Goal: Information Seeking & Learning: Learn about a topic

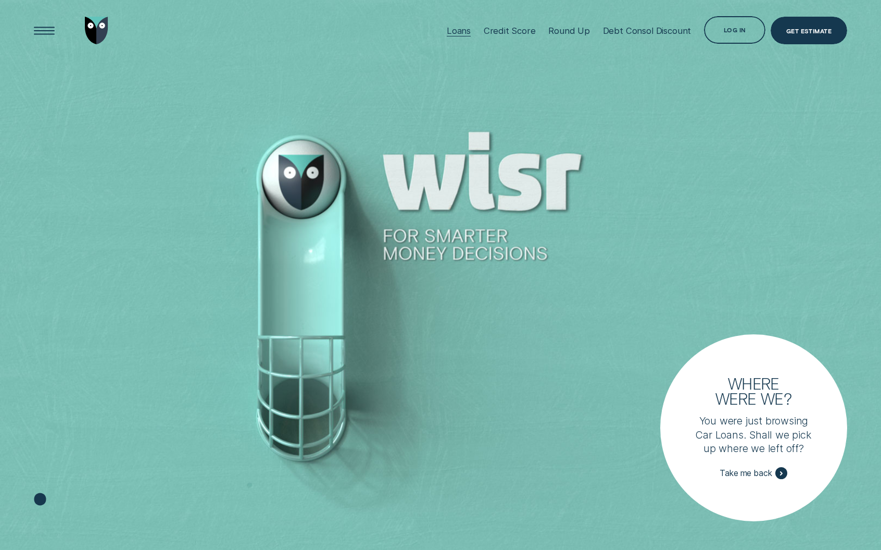
click at [455, 30] on div "Loans" at bounding box center [459, 31] width 24 height 10
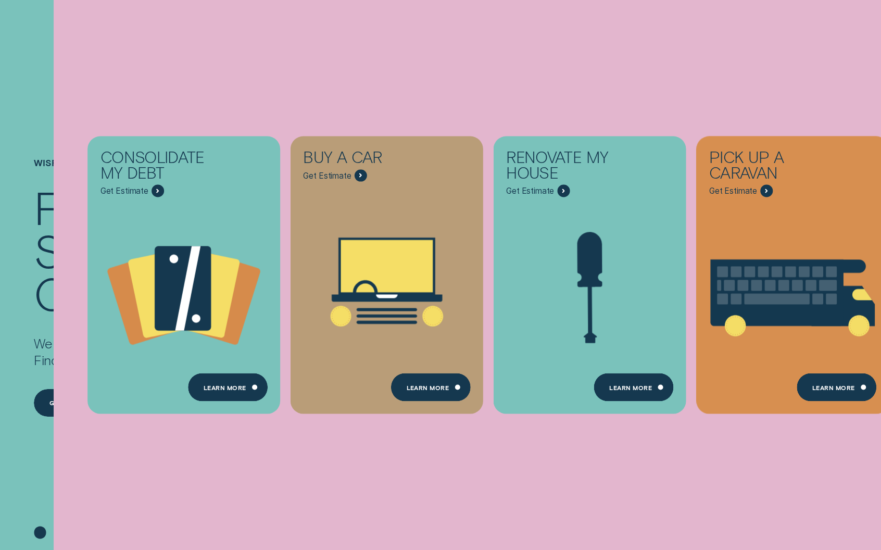
scroll to position [199, 0]
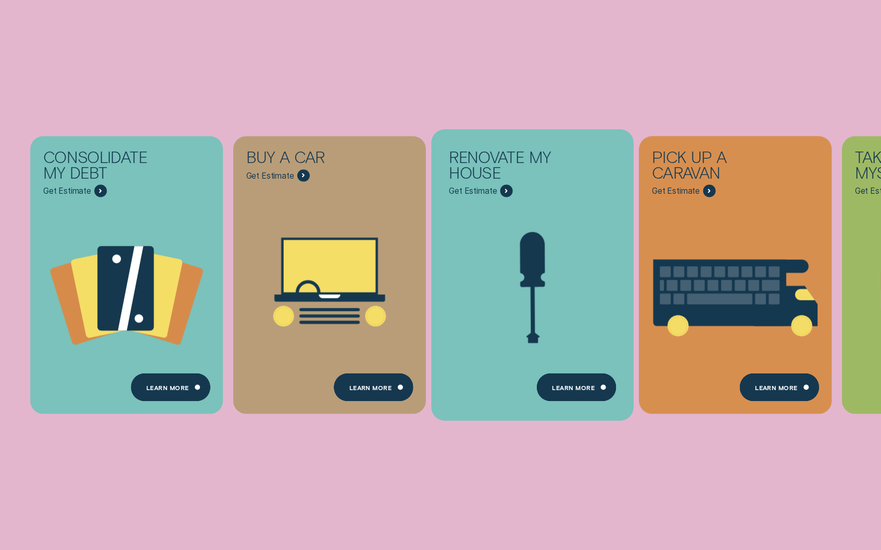
click at [480, 196] on span "Get Estimate" at bounding box center [481, 190] width 64 height 12
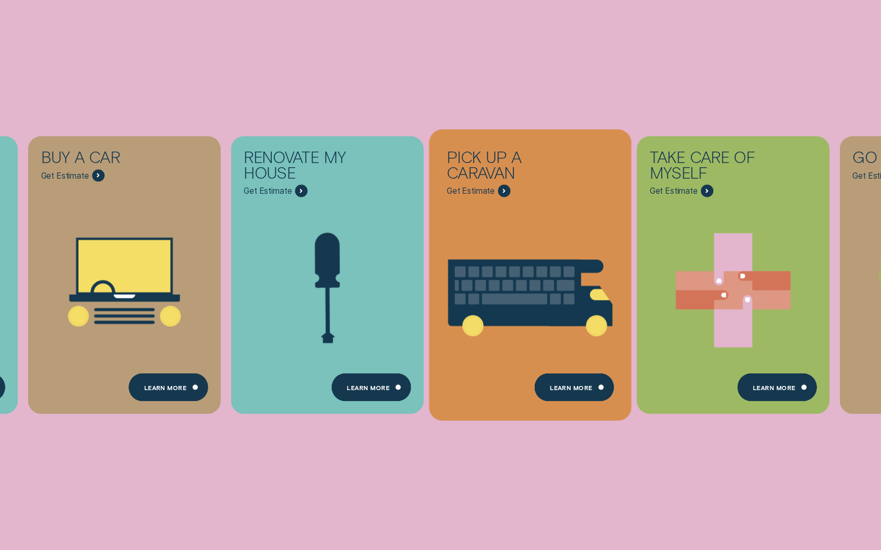
scroll to position [322, 0]
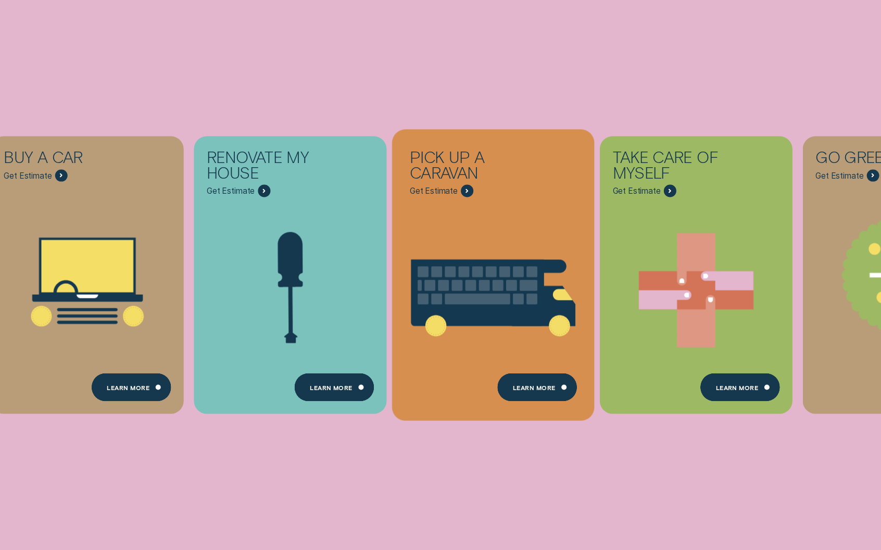
click at [443, 193] on span "Get Estimate" at bounding box center [434, 190] width 48 height 10
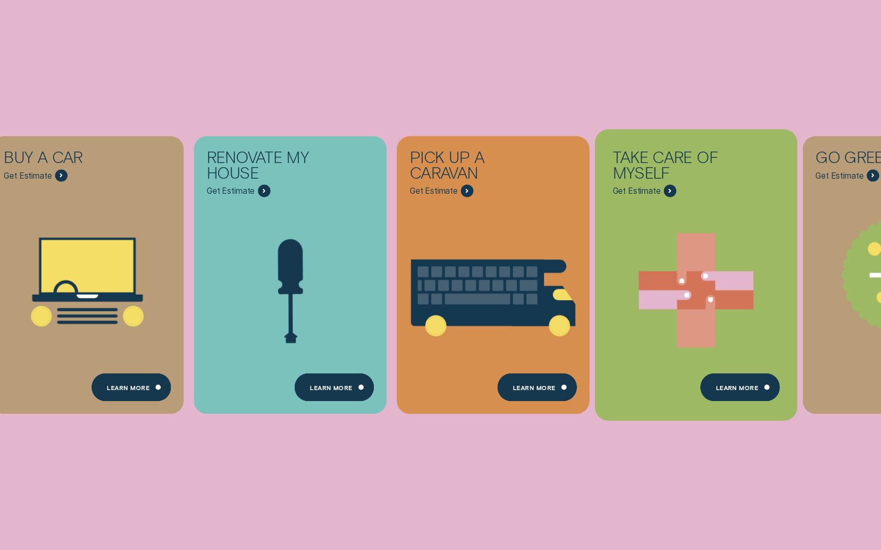
click at [655, 190] on span "Get Estimate" at bounding box center [637, 190] width 48 height 10
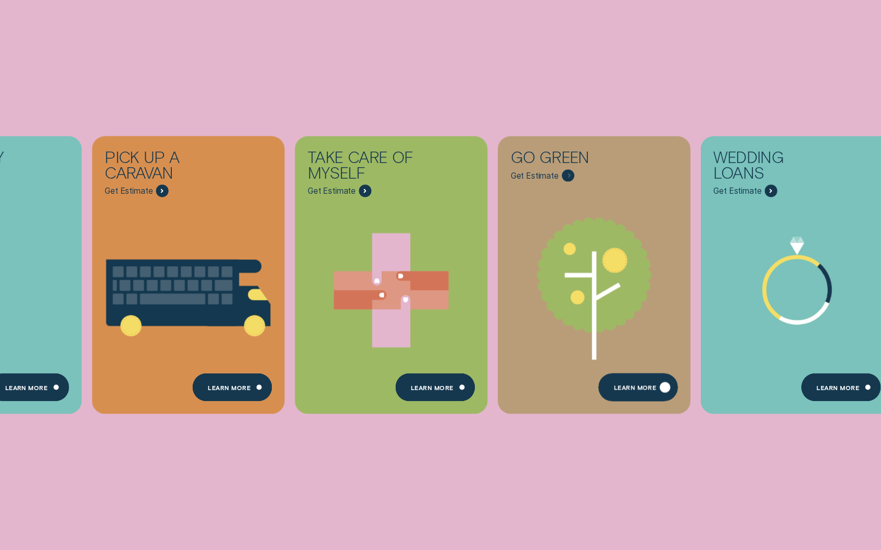
scroll to position [477, 0]
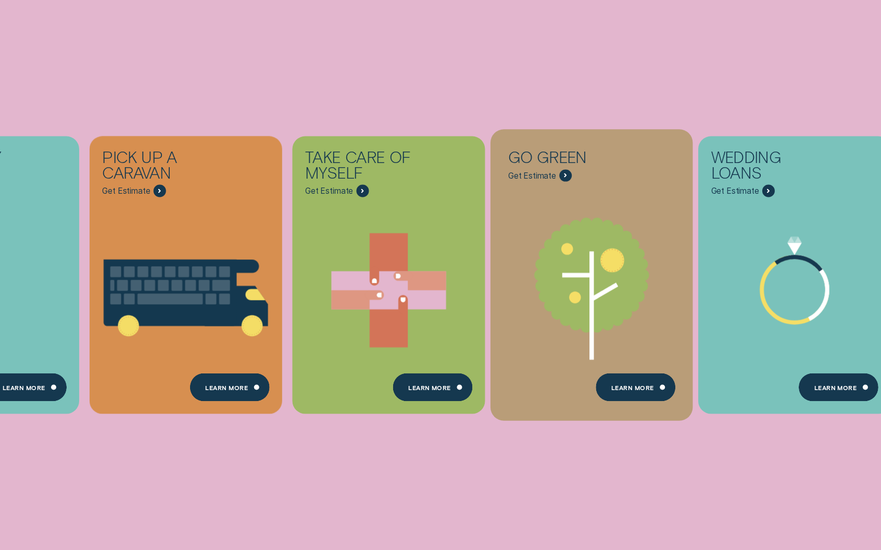
click at [541, 171] on span "Get Estimate" at bounding box center [532, 175] width 48 height 10
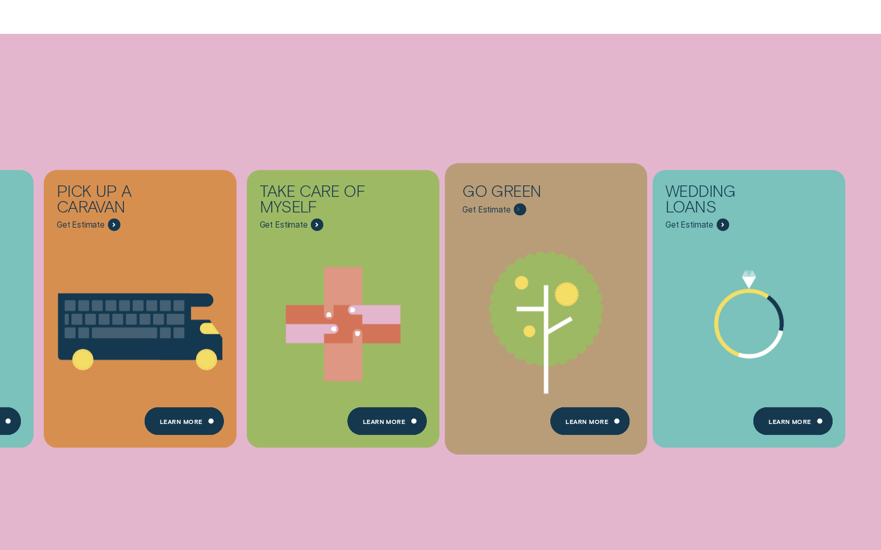
scroll to position [553, 0]
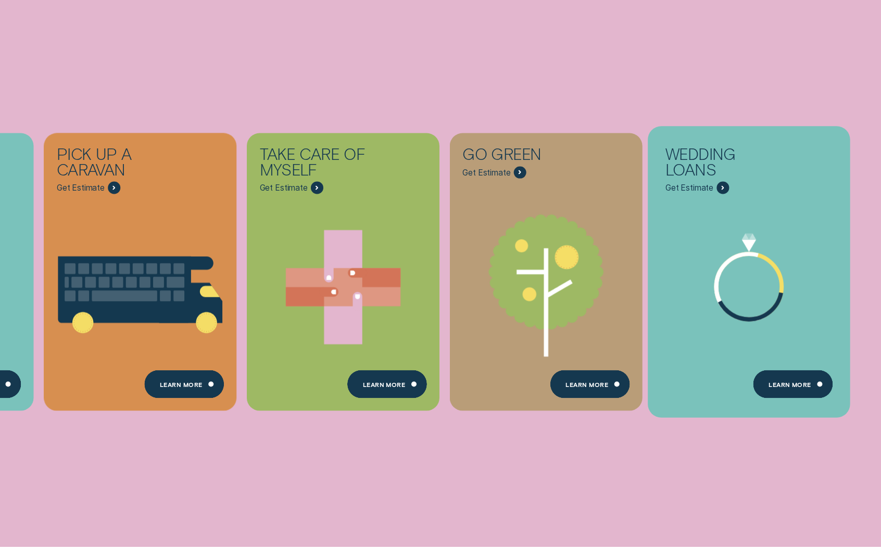
click at [671, 186] on span "Get Estimate" at bounding box center [690, 187] width 48 height 10
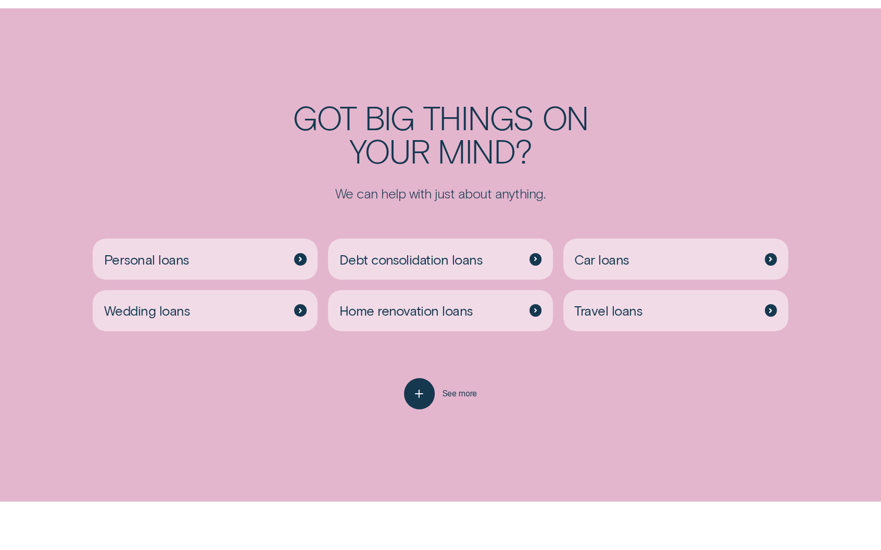
scroll to position [2559, 0]
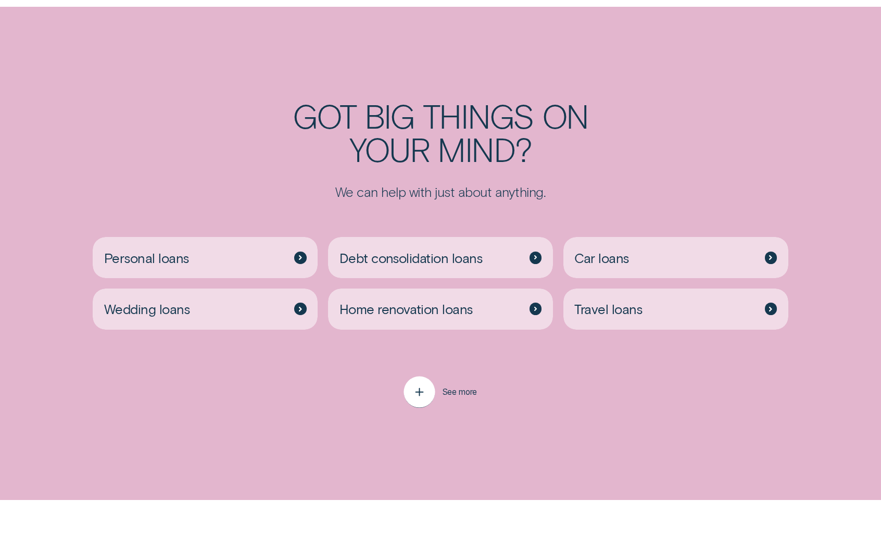
click at [411, 386] on icon "button" at bounding box center [419, 392] width 16 height 16
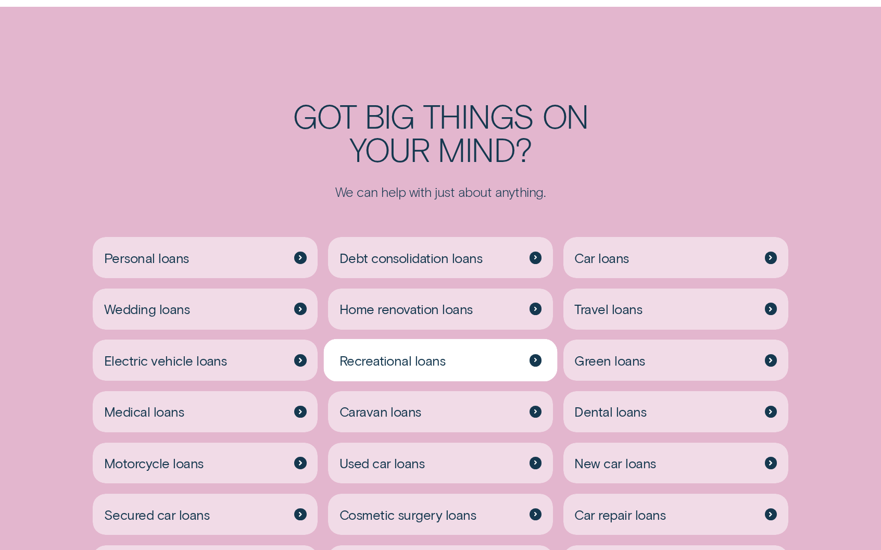
click at [398, 366] on span "Recreational loans" at bounding box center [393, 360] width 106 height 17
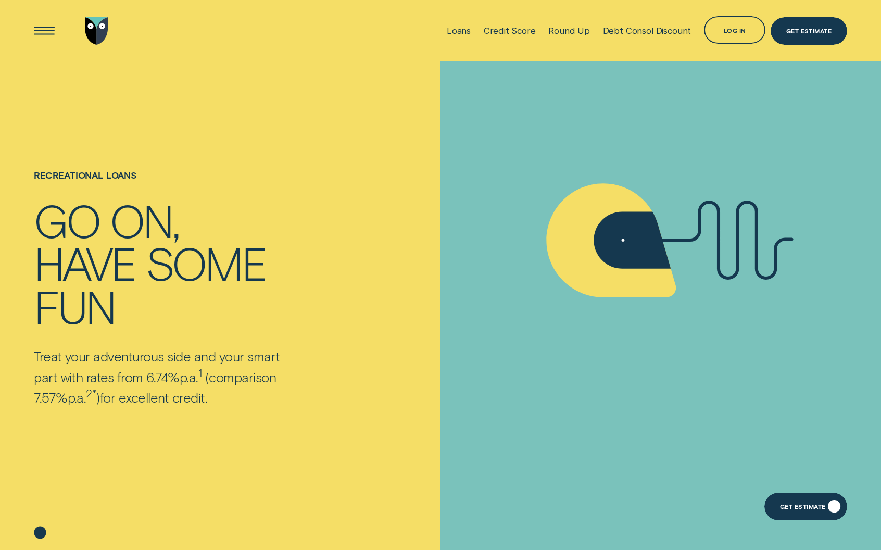
click at [816, 509] on div "Get Estimate" at bounding box center [803, 507] width 46 height 5
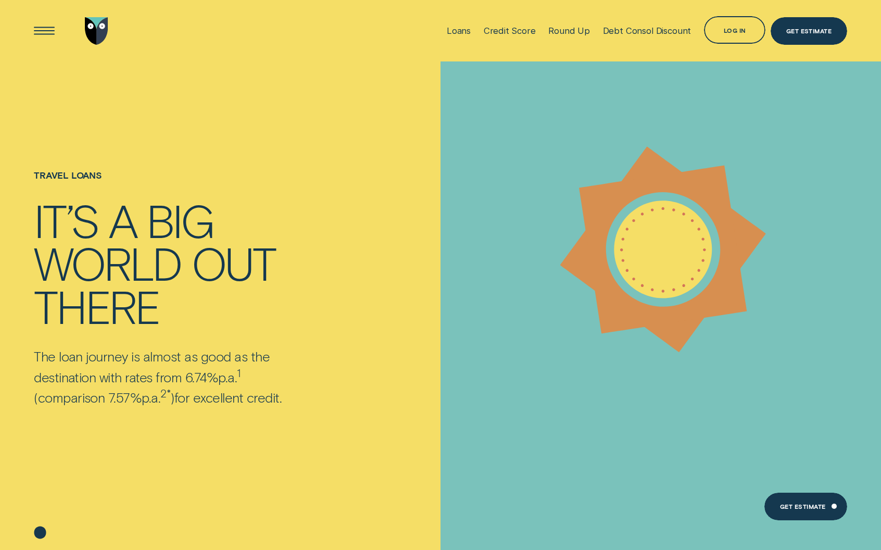
scroll to position [2, 0]
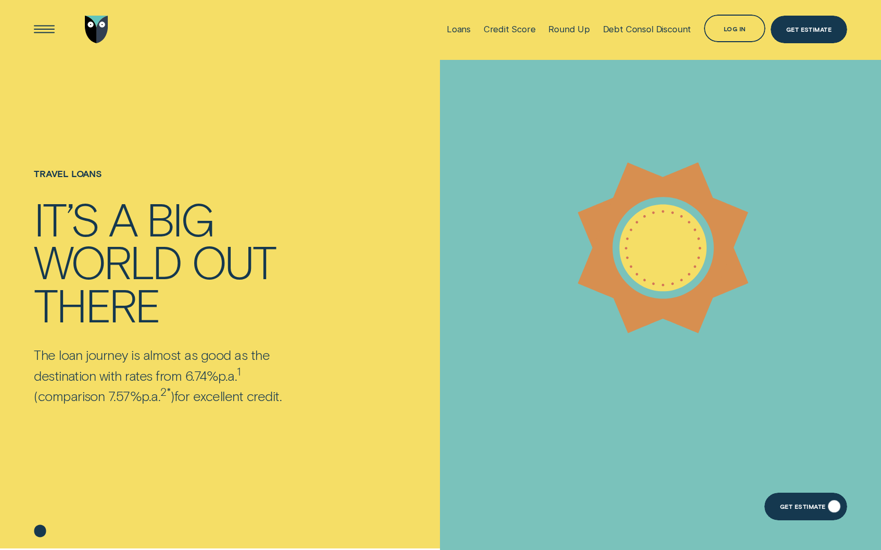
click at [798, 509] on div "Get Estimate" at bounding box center [803, 507] width 46 height 5
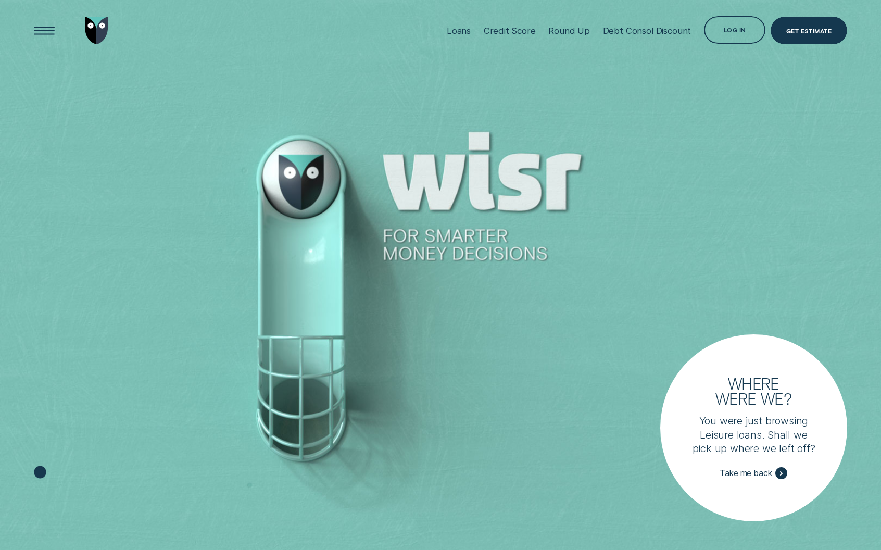
click at [456, 24] on div "Loans" at bounding box center [459, 30] width 24 height 61
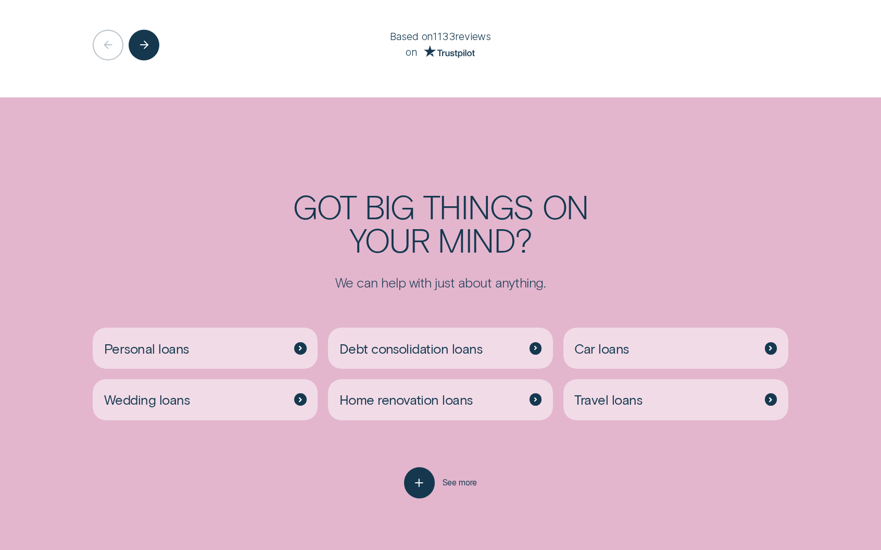
scroll to position [2506, 0]
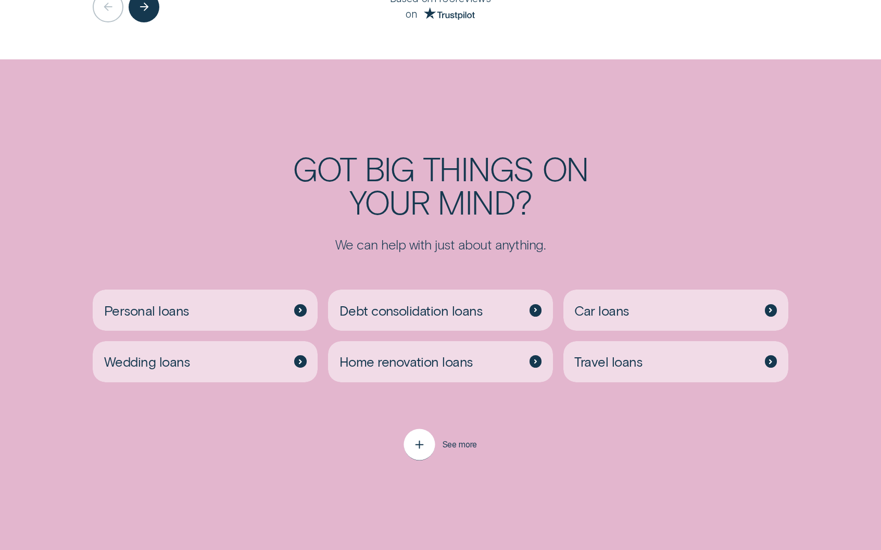
click at [416, 456] on div "button" at bounding box center [419, 444] width 31 height 31
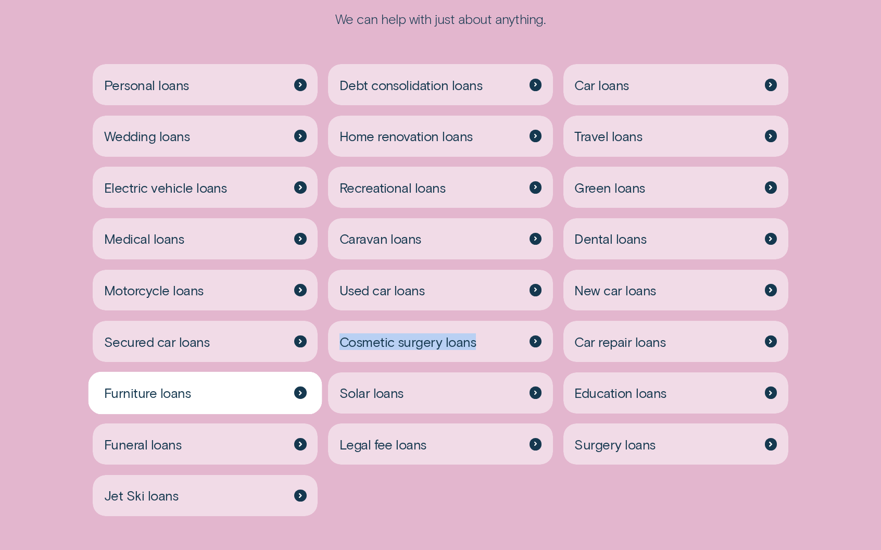
scroll to position [2779, 0]
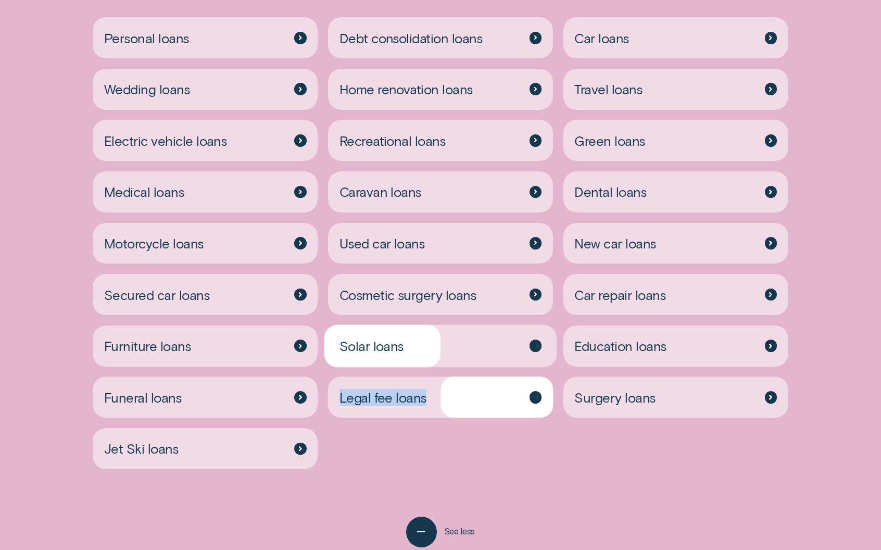
click at [426, 343] on div "Solar loans" at bounding box center [440, 345] width 225 height 41
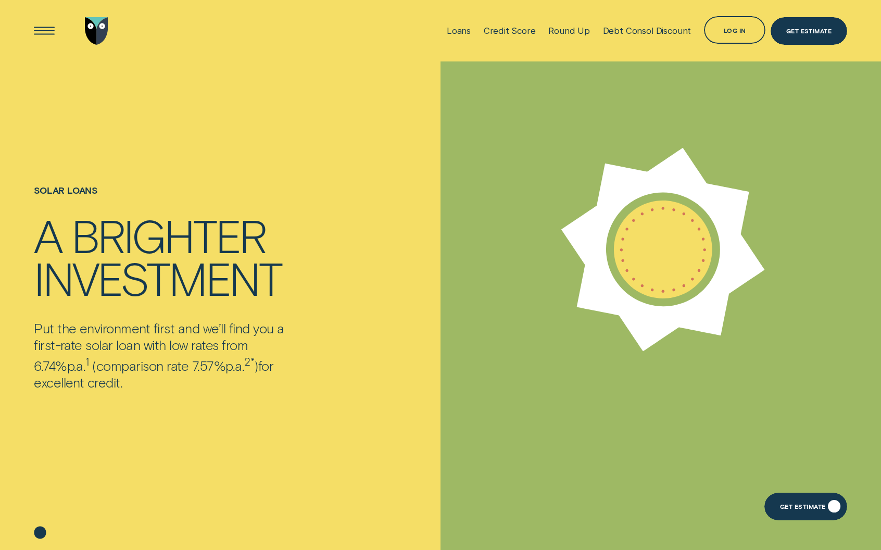
click at [780, 511] on div "Get Estimate" at bounding box center [805, 507] width 83 height 28
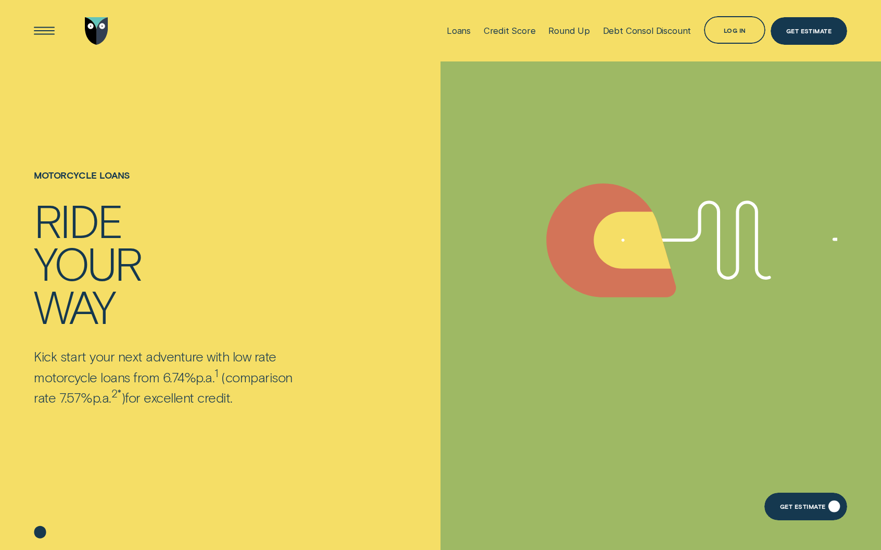
click at [796, 510] on div "Get Estimate" at bounding box center [803, 507] width 46 height 5
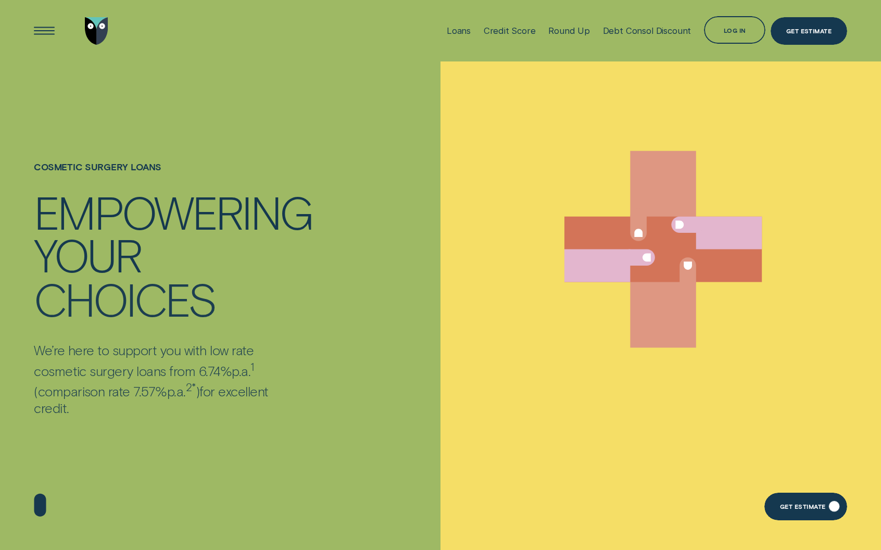
click at [829, 513] on div "Get Estimate" at bounding box center [805, 507] width 83 height 28
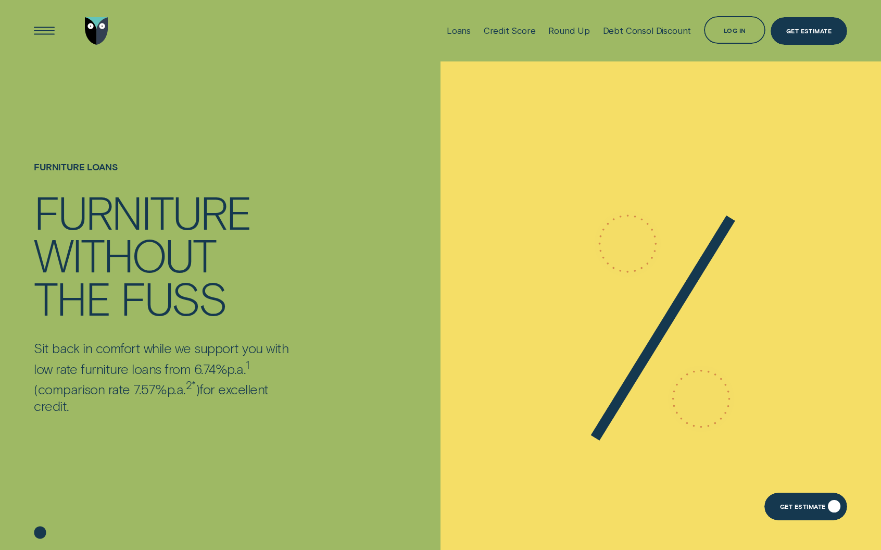
click at [799, 512] on div "Get Estimate" at bounding box center [805, 507] width 83 height 28
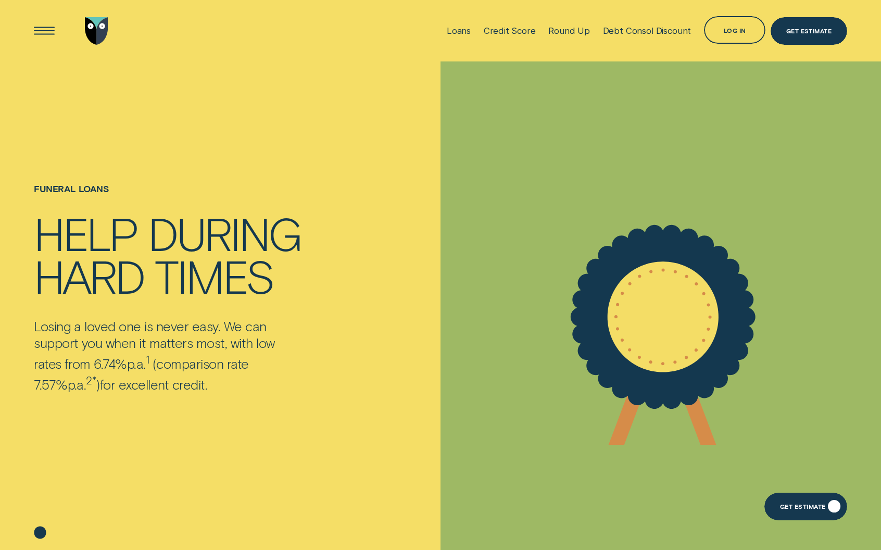
click at [794, 510] on div "Get Estimate" at bounding box center [803, 507] width 46 height 5
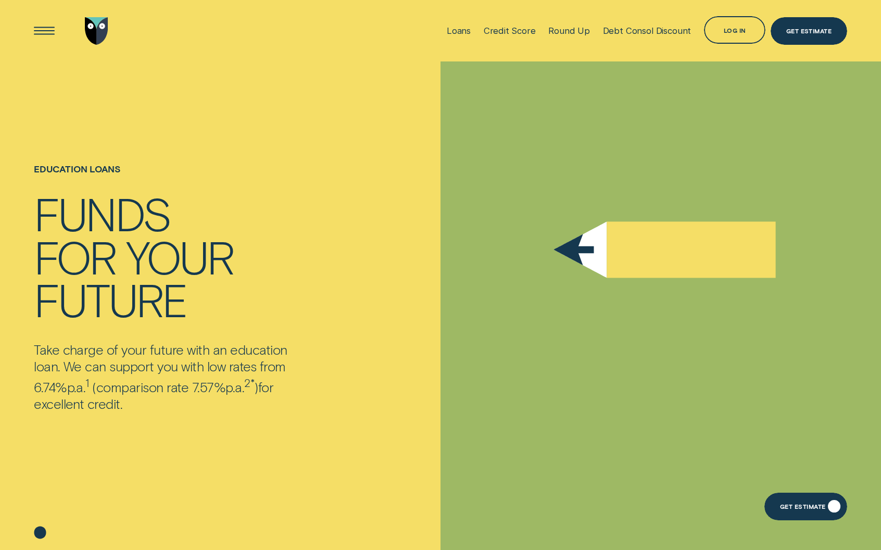
click at [790, 508] on div "Get Estimate" at bounding box center [803, 507] width 46 height 5
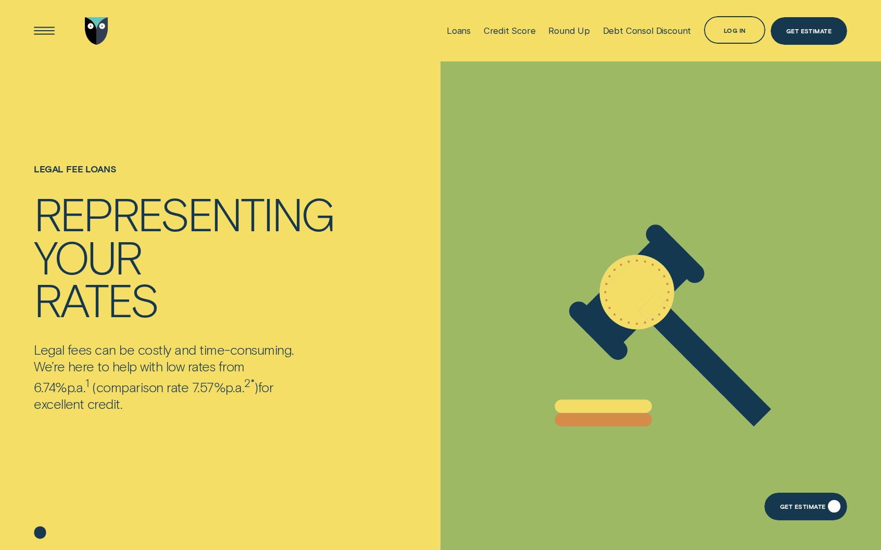
click at [776, 518] on div "Get Estimate" at bounding box center [805, 507] width 83 height 28
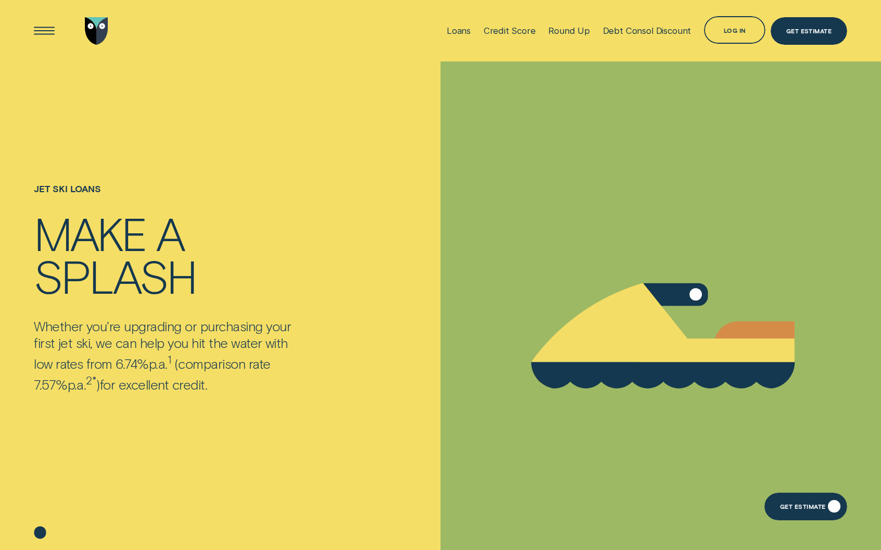
click at [797, 502] on div "Get Estimate" at bounding box center [805, 507] width 83 height 28
